Goal: Download file/media

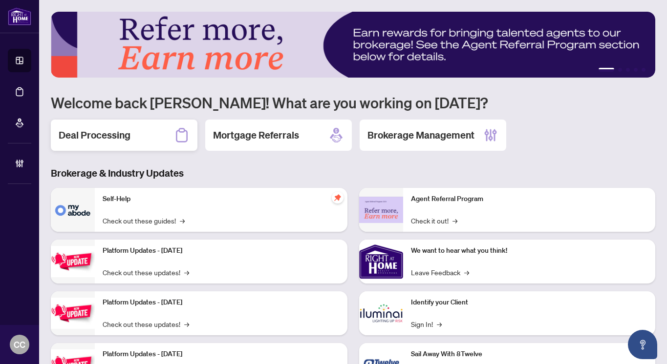
click at [145, 144] on div "Deal Processing" at bounding box center [124, 135] width 147 height 31
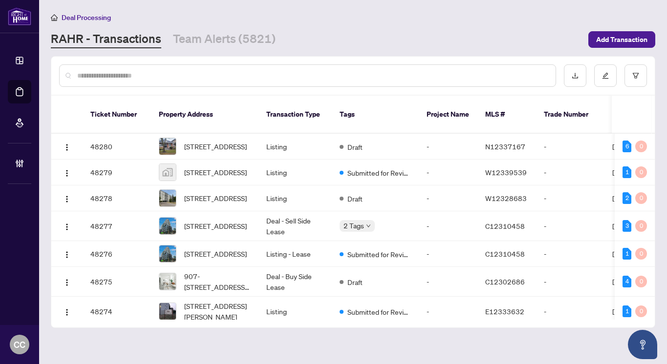
click at [149, 78] on input "text" at bounding box center [312, 75] width 471 height 11
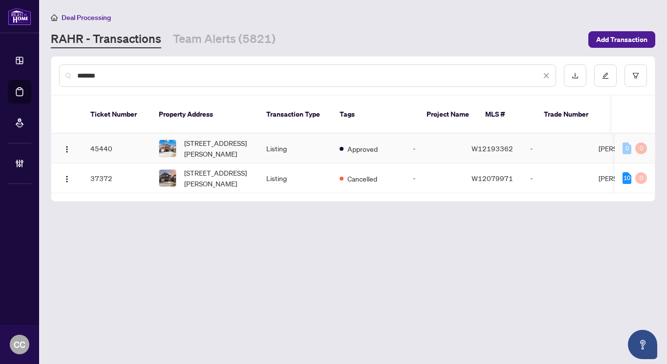
type input "*******"
click at [289, 134] on td "Listing" at bounding box center [294, 149] width 73 height 30
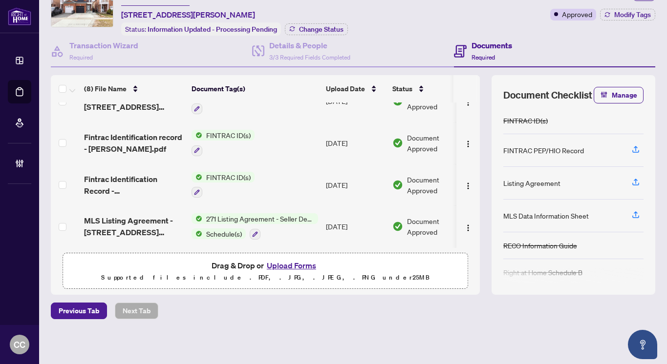
scroll to position [50, 0]
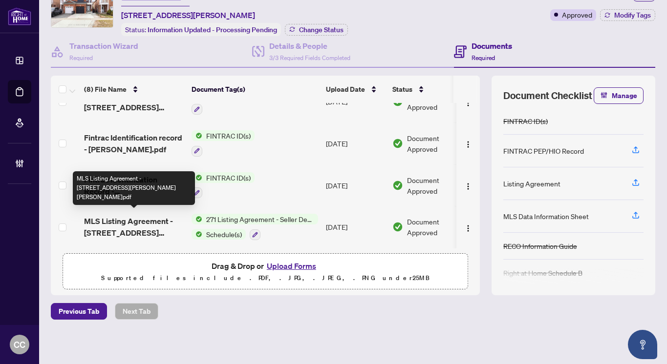
click at [117, 220] on span "MLS Listing Agreement - [STREET_ADDRESS][PERSON_NAME][PERSON_NAME]pdf" at bounding box center [134, 226] width 100 height 23
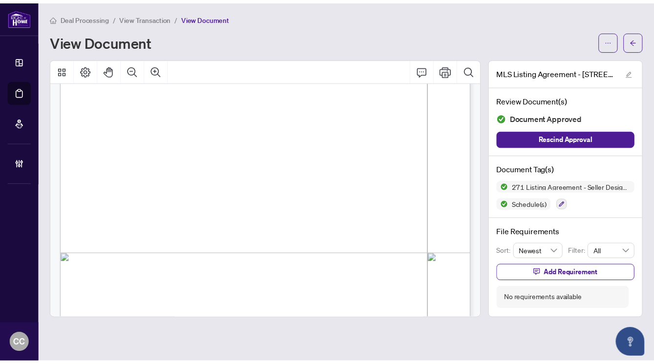
scroll to position [2995, 0]
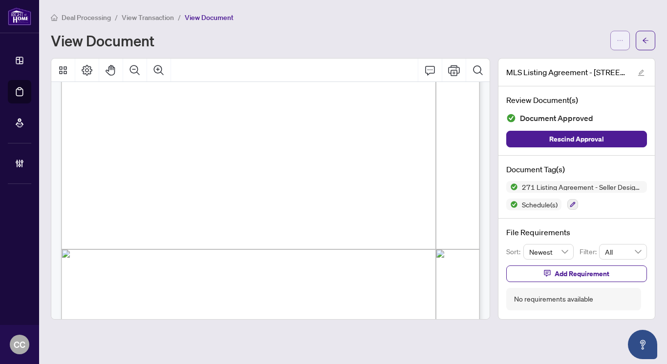
click at [619, 37] on icon "ellipsis" at bounding box center [620, 40] width 7 height 7
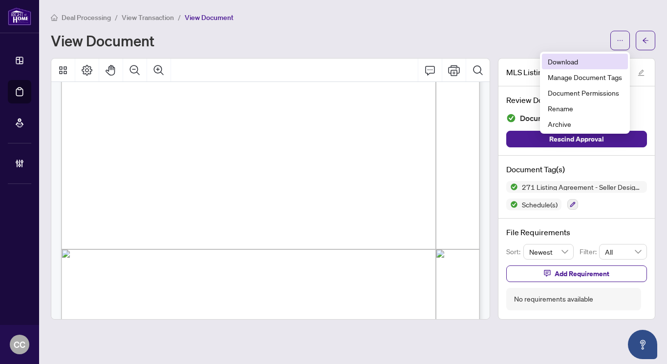
click at [593, 61] on span "Download" at bounding box center [585, 61] width 74 height 11
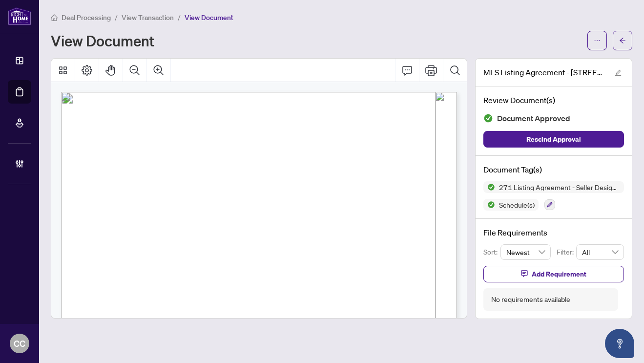
scroll to position [0, 0]
click at [625, 42] on icon "arrow-left" at bounding box center [623, 40] width 7 height 7
